Goal: Navigation & Orientation: Find specific page/section

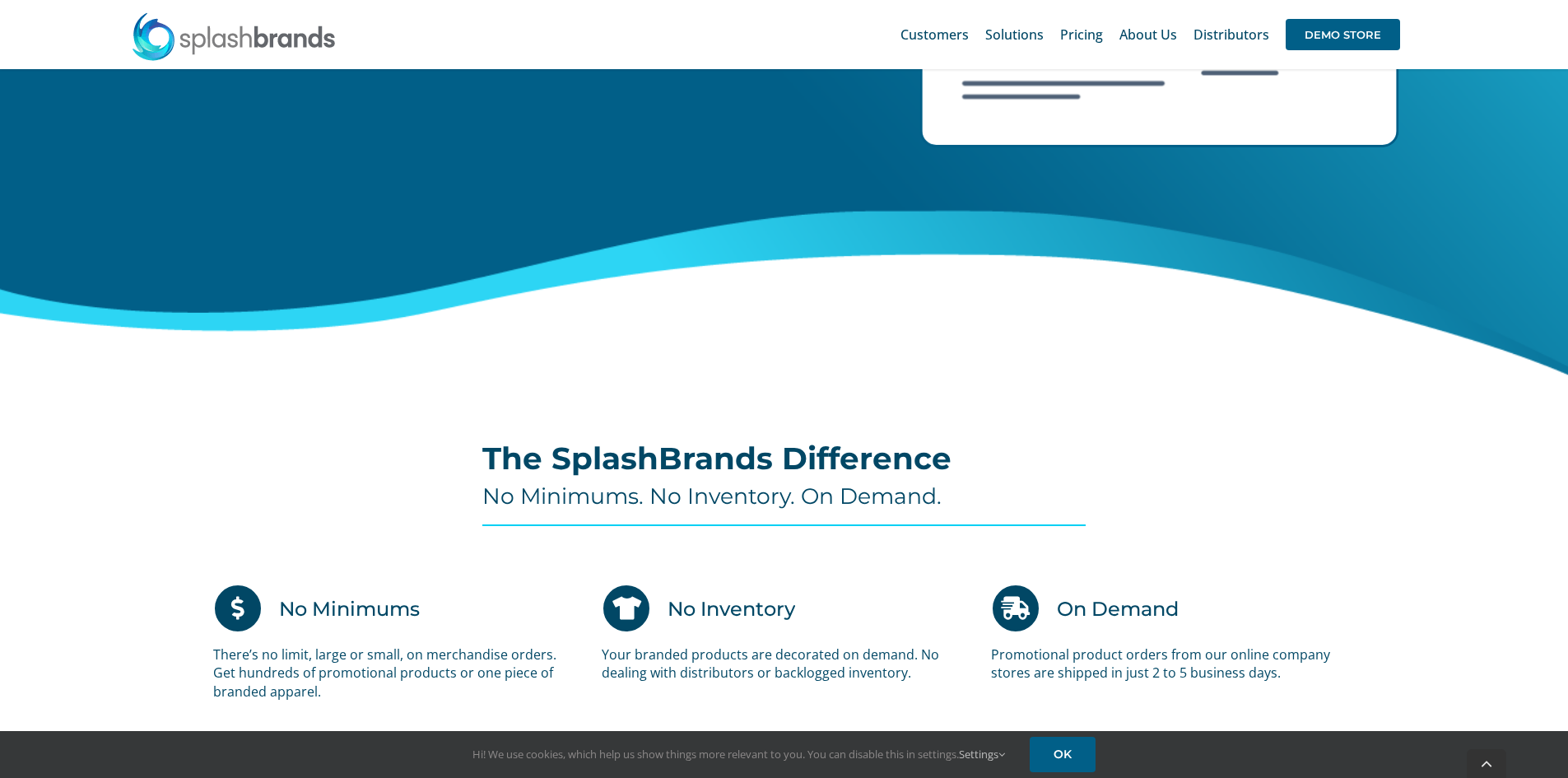
scroll to position [741, 0]
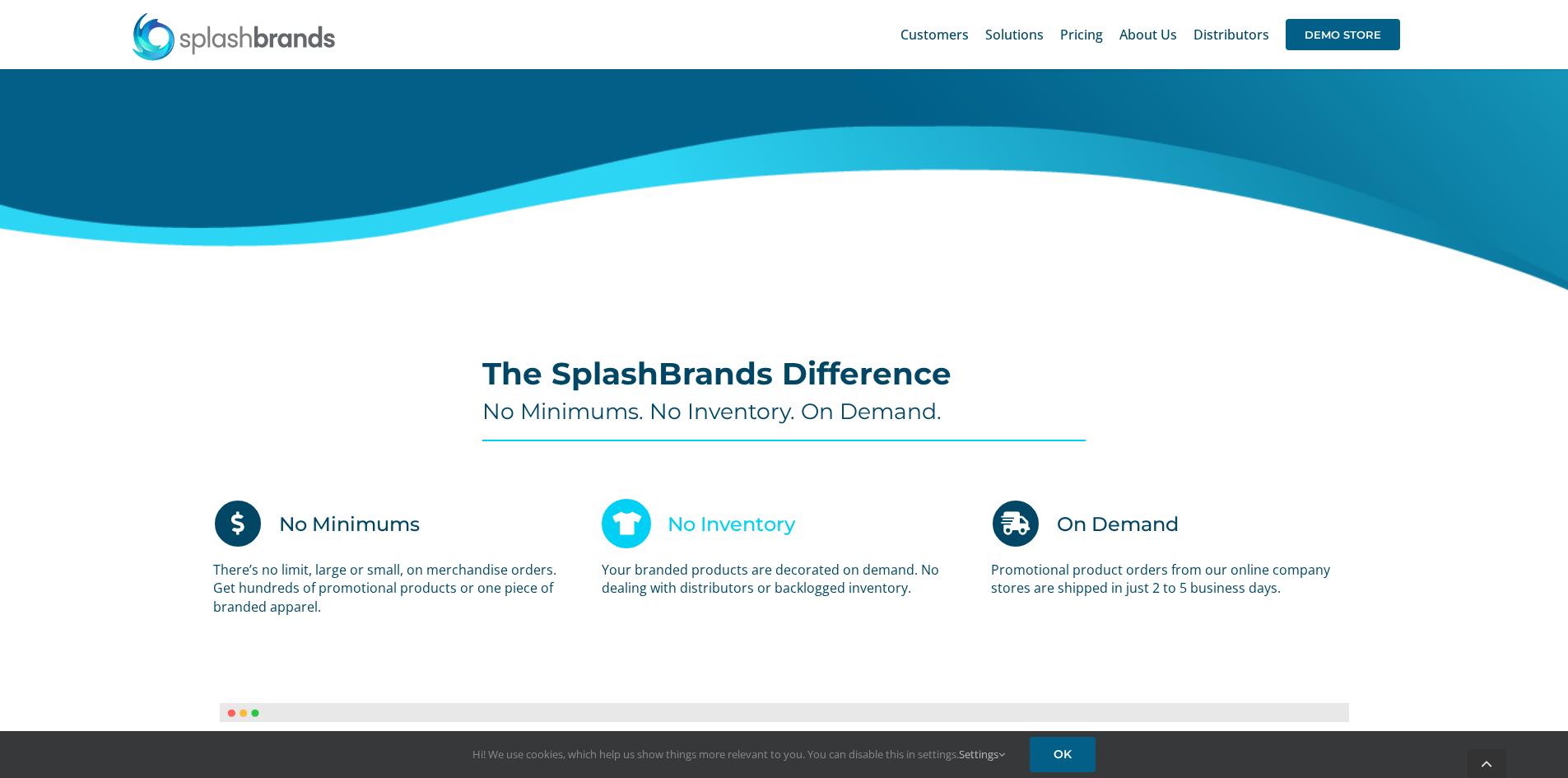
click at [642, 514] on icon at bounding box center [627, 524] width 49 height 49
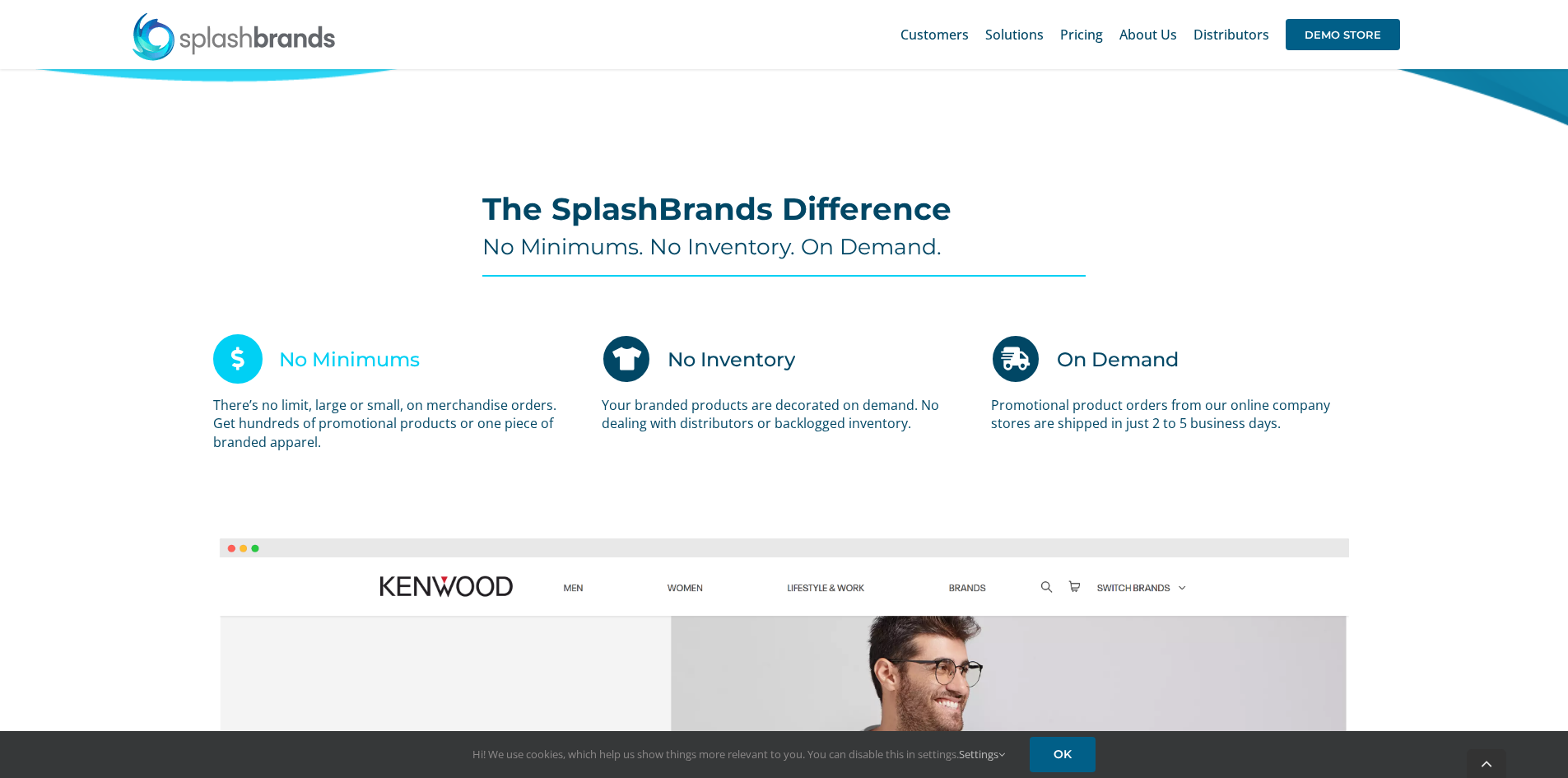
click at [254, 358] on icon at bounding box center [238, 359] width 49 height 49
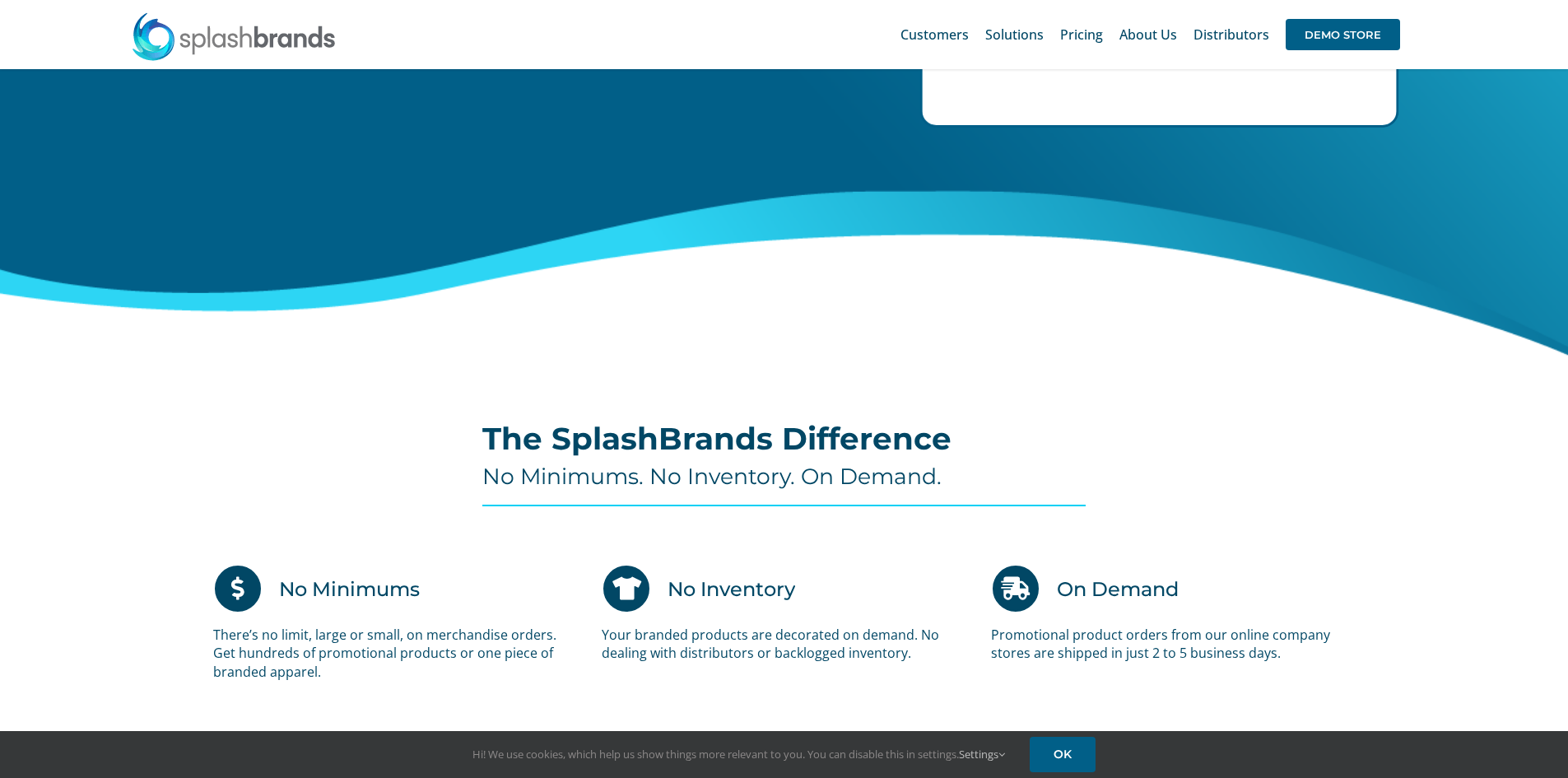
scroll to position [0, 0]
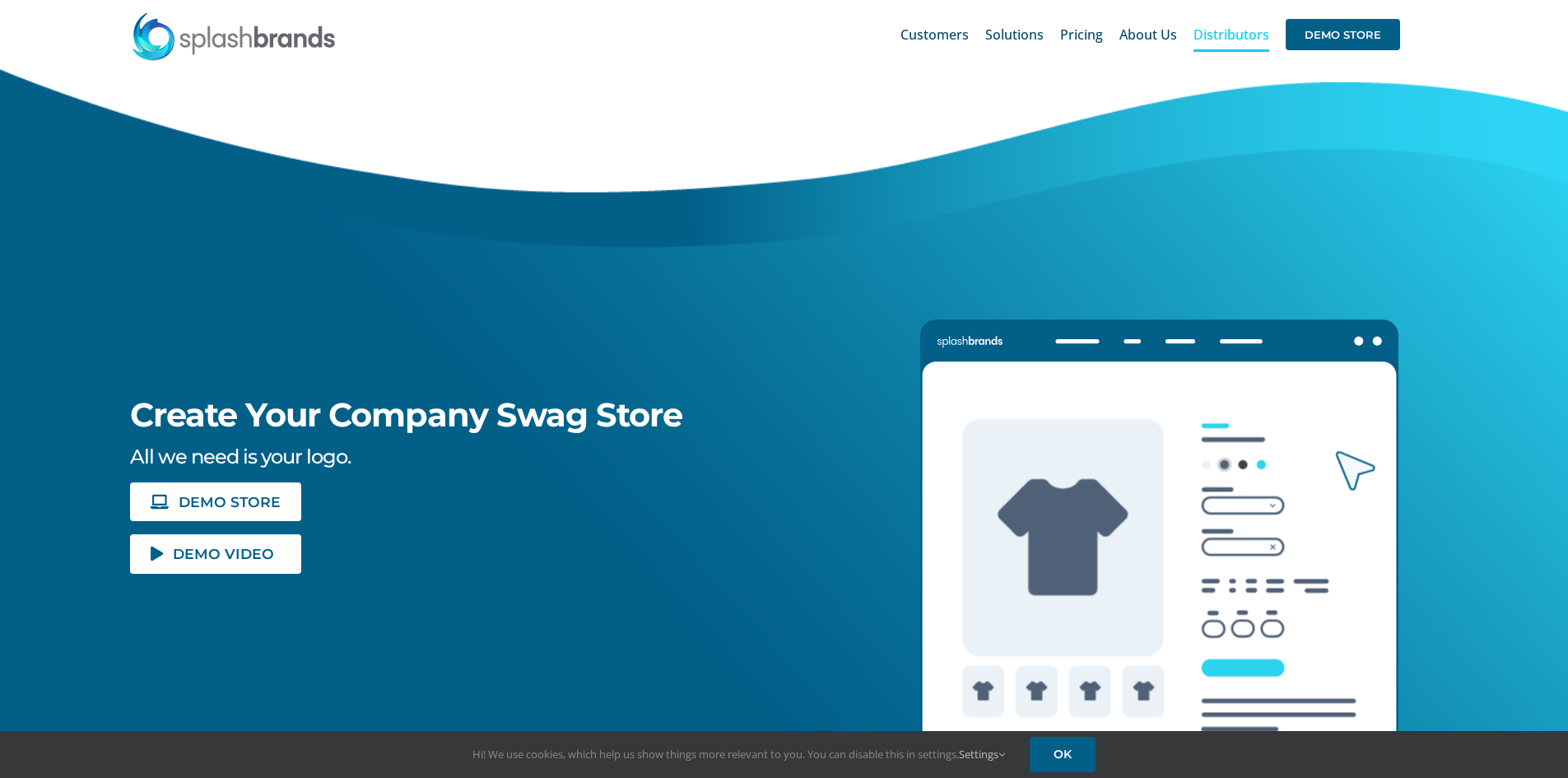
click at [1262, 31] on span "Distributors" at bounding box center [1232, 34] width 76 height 13
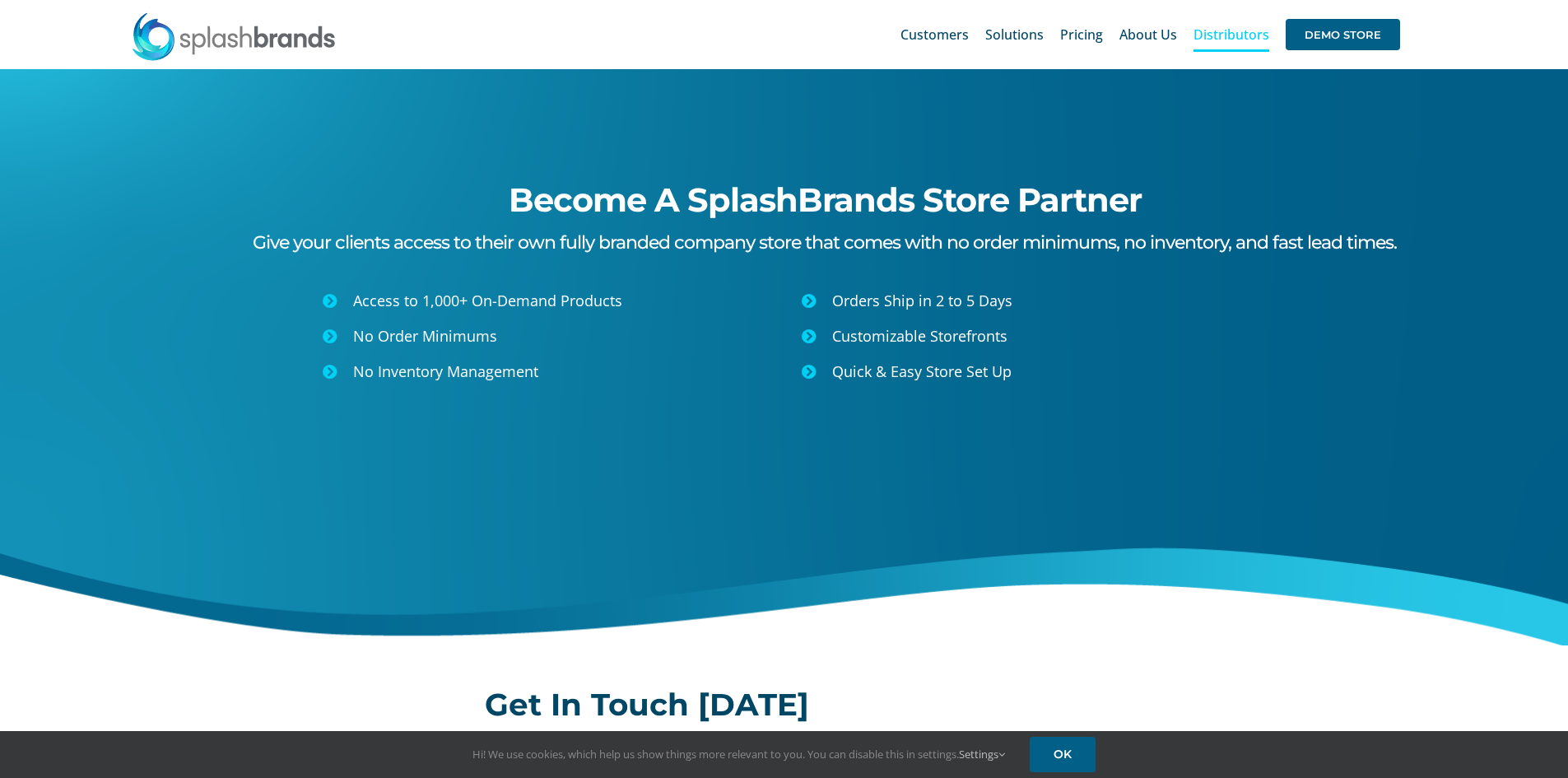
click at [742, 191] on span "Become A SplashBrands Store Partner" at bounding box center [825, 200] width 633 height 40
click at [947, 38] on span "Customers" at bounding box center [935, 34] width 69 height 13
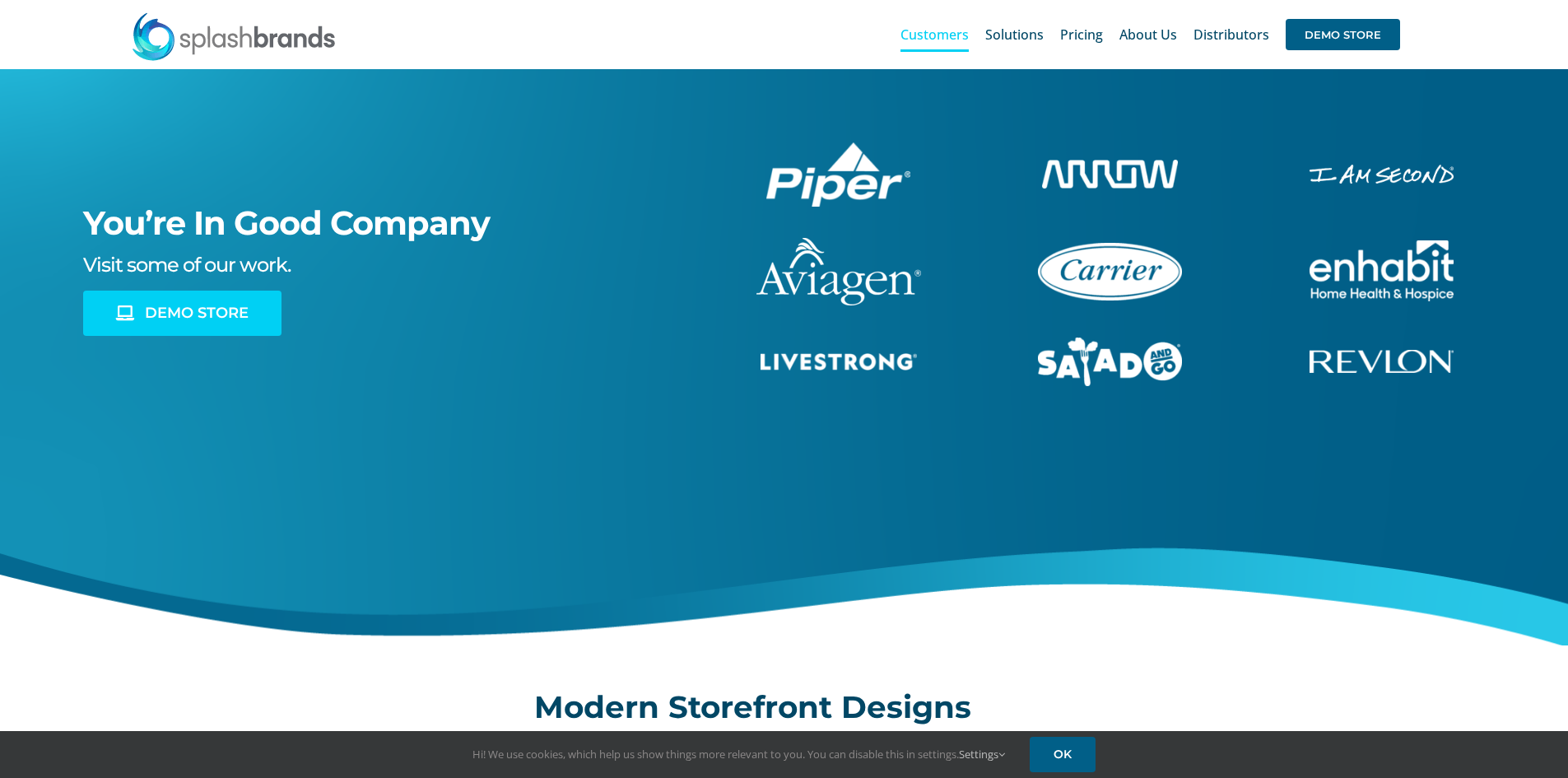
click at [247, 319] on span "DEMO STORE" at bounding box center [197, 313] width 104 height 18
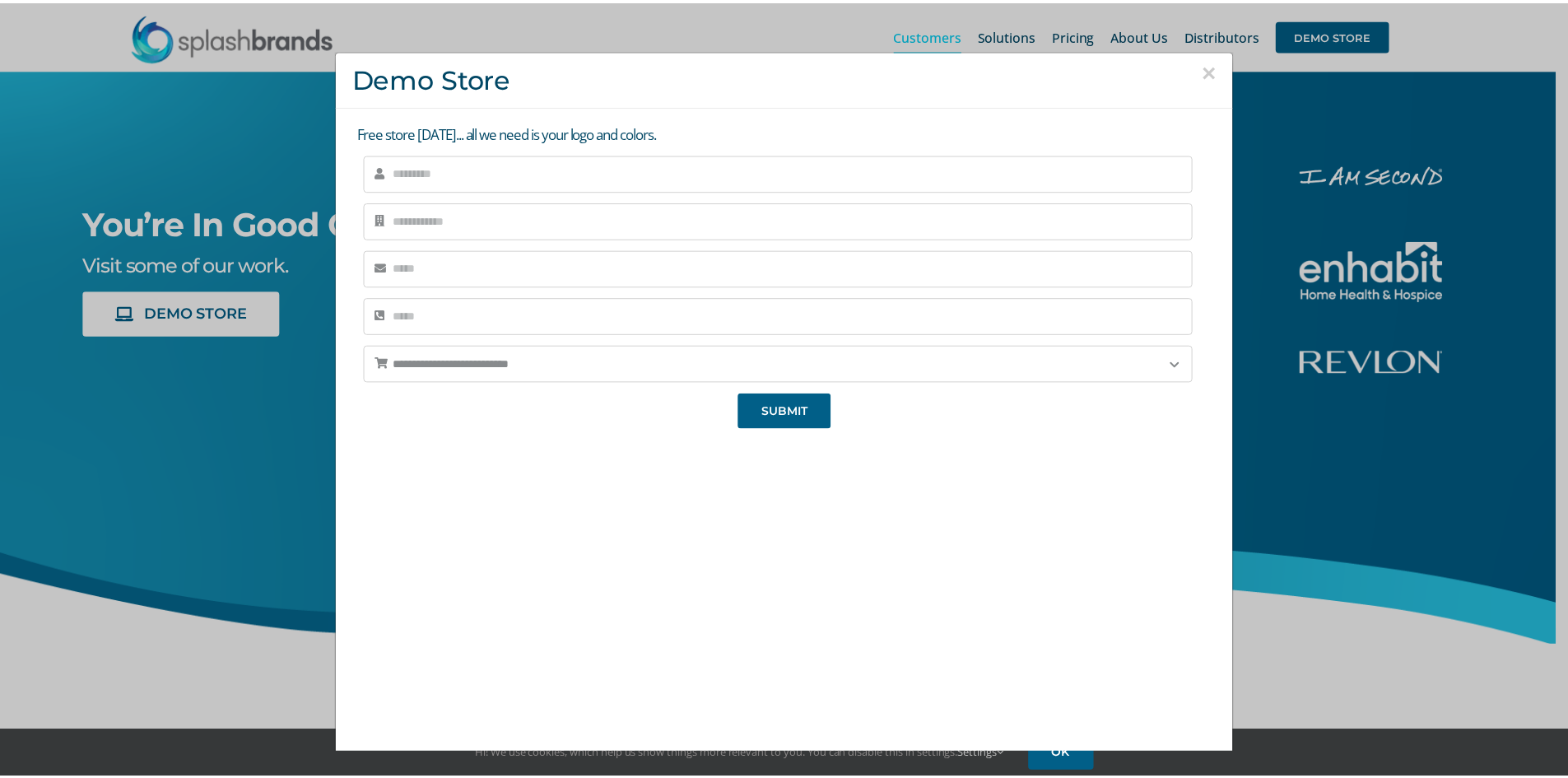
scroll to position [3, 0]
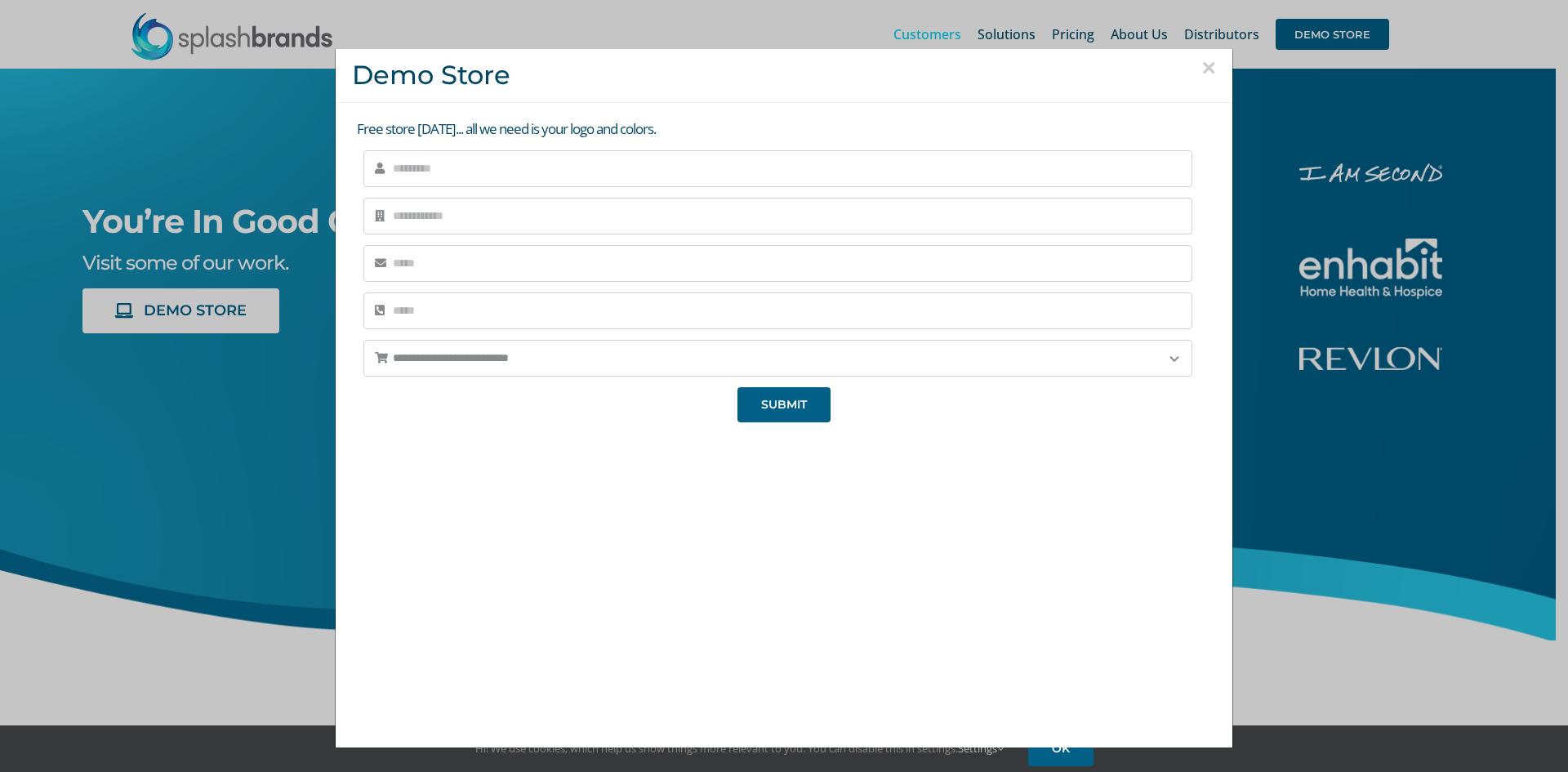
click at [1202, 68] on button "×" at bounding box center [1209, 68] width 15 height 24
